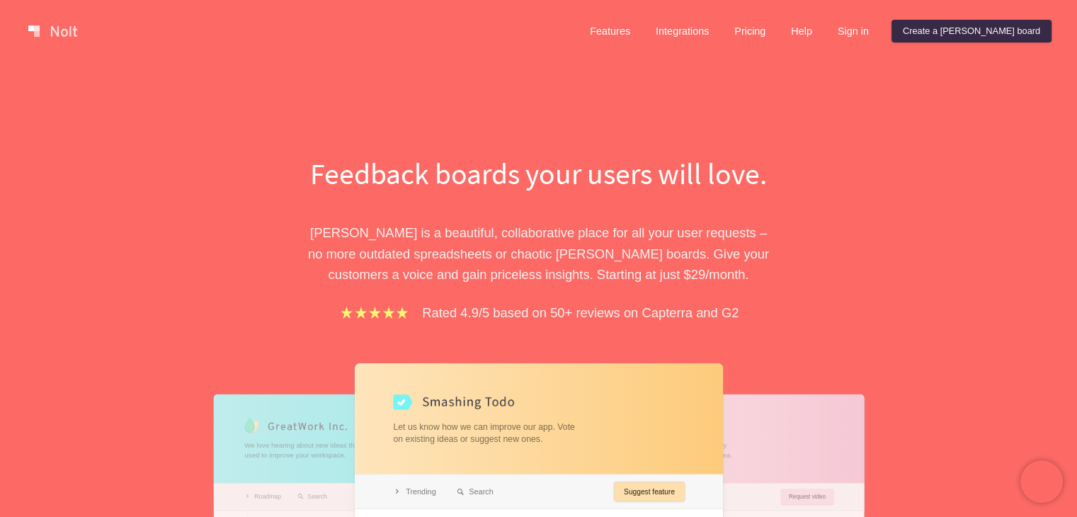
click at [776, 38] on link "Pricing" at bounding box center [750, 31] width 54 height 23
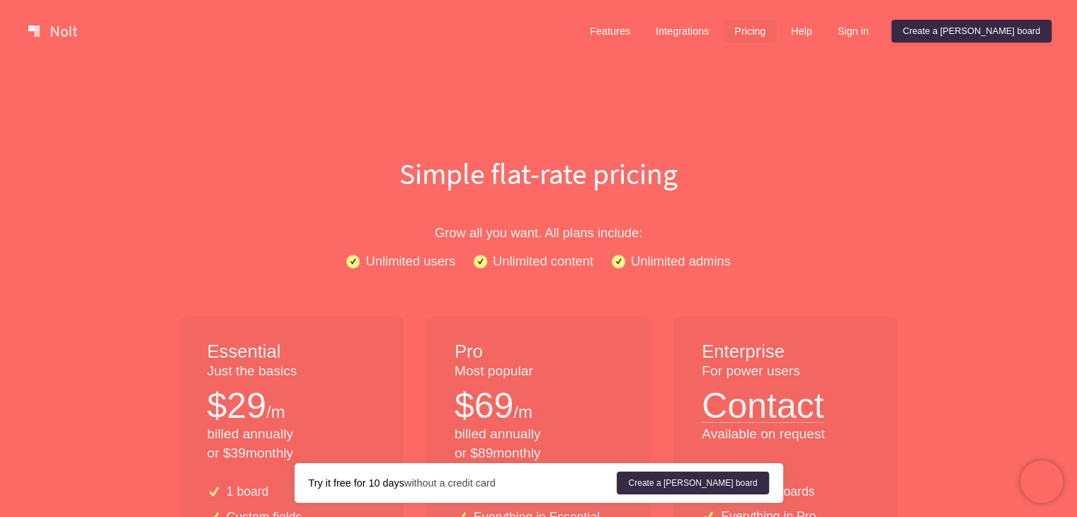
click at [51, 28] on link at bounding box center [53, 31] width 60 height 23
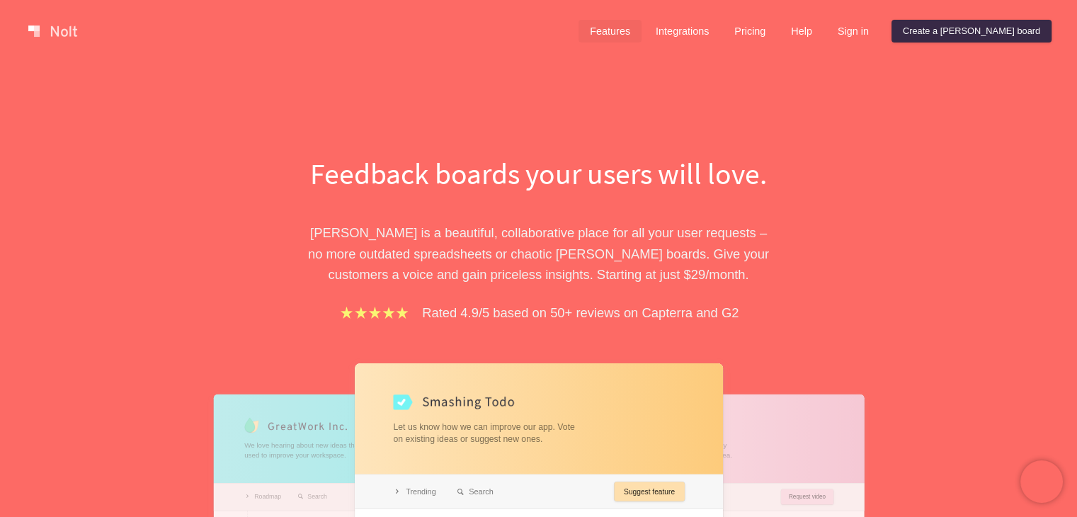
click at [641, 23] on link "Features" at bounding box center [609, 31] width 63 height 23
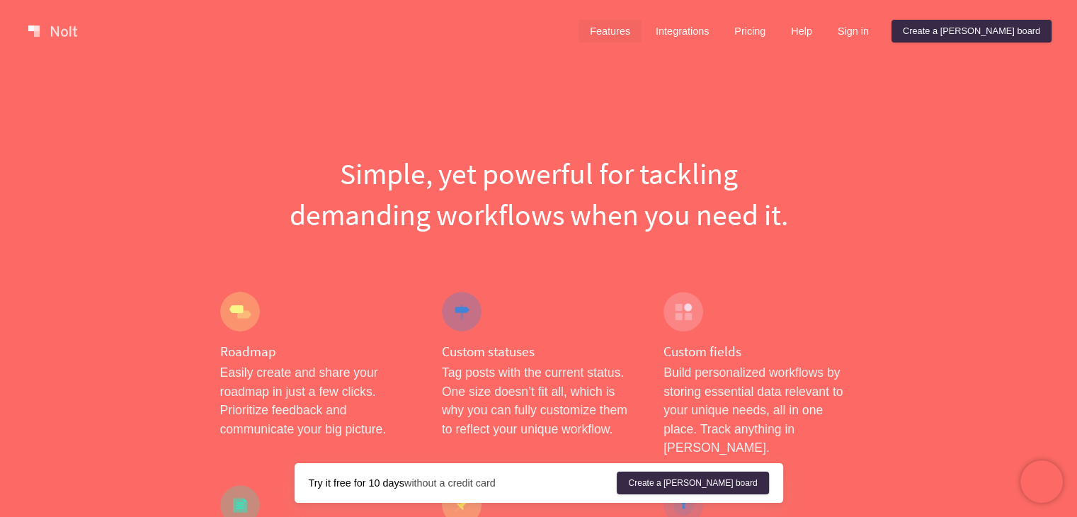
click at [470, 319] on div at bounding box center [462, 312] width 40 height 40
